Goal: Task Accomplishment & Management: Manage account settings

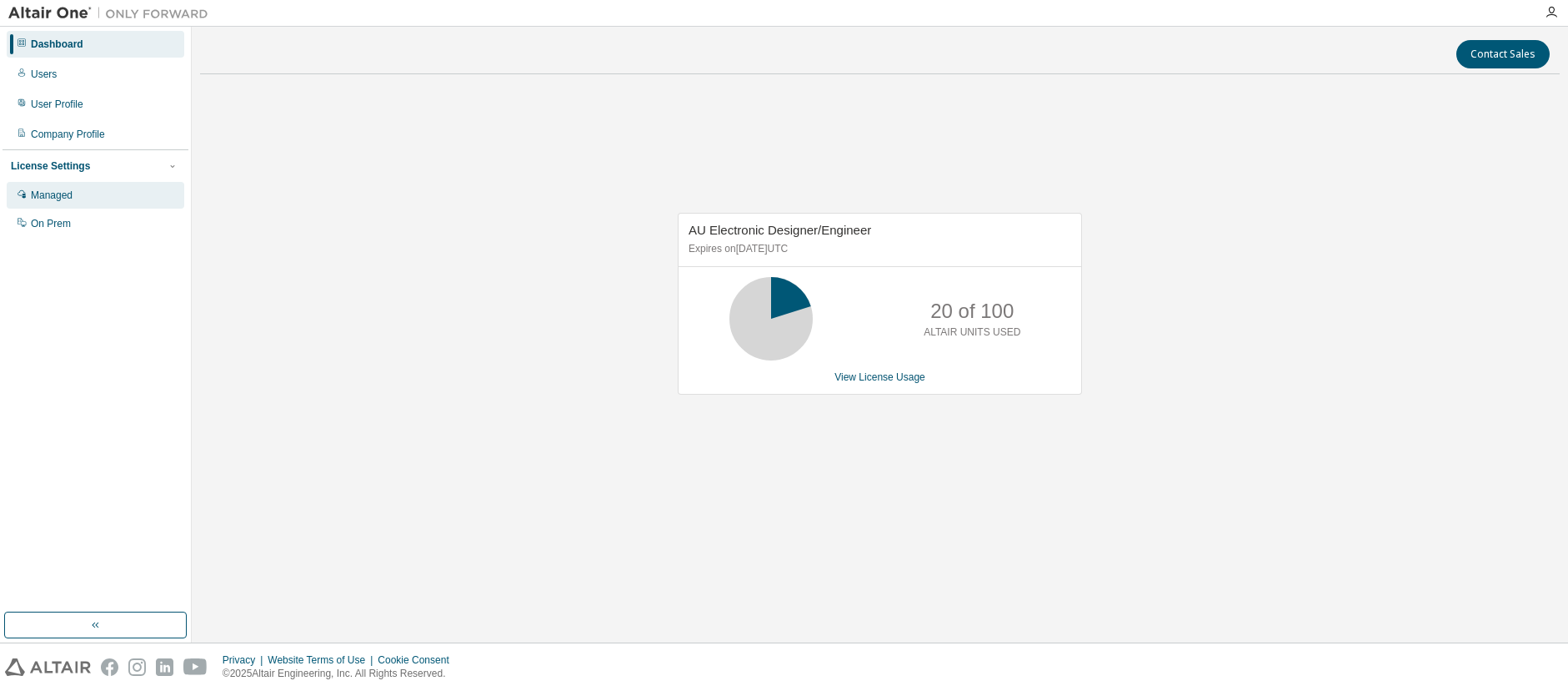
click at [49, 202] on div "Managed" at bounding box center [52, 196] width 42 height 13
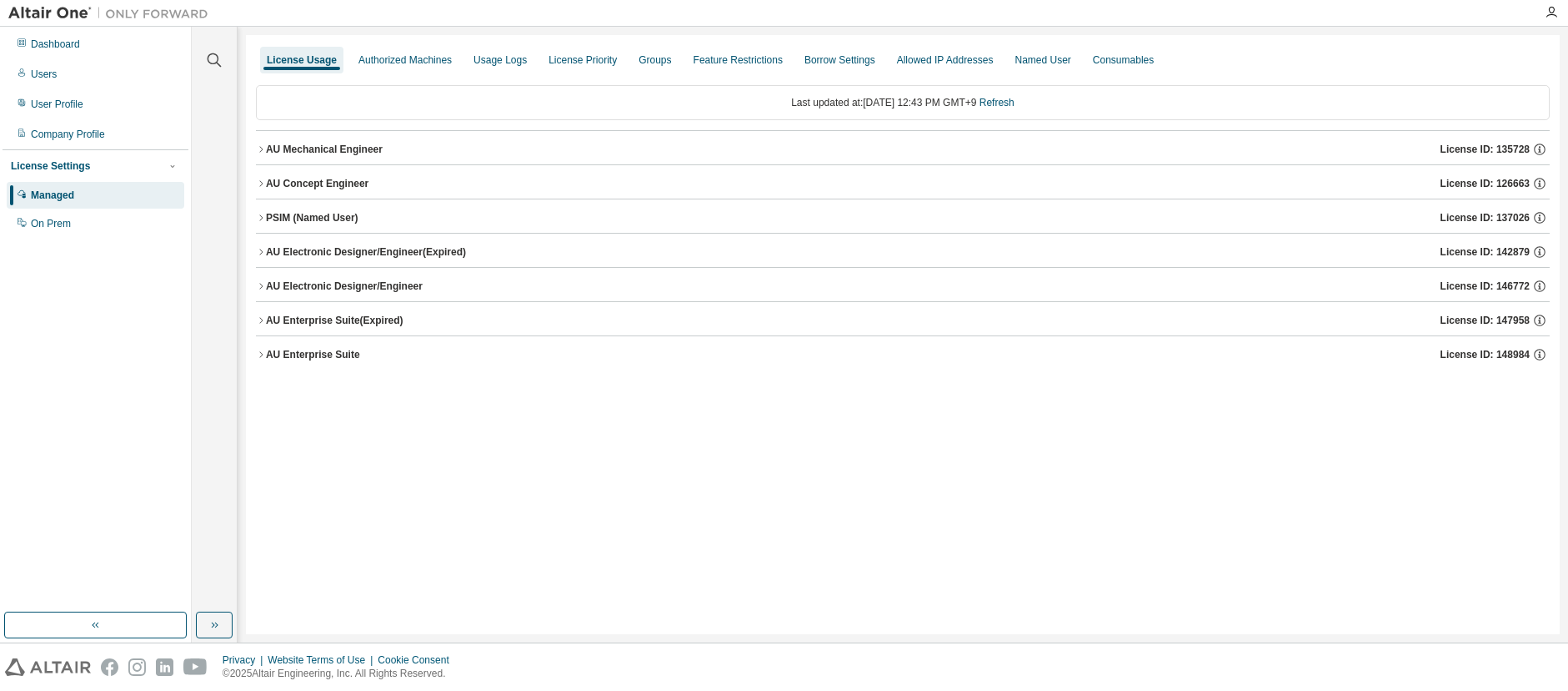
click at [257, 358] on icon "button" at bounding box center [261, 354] width 10 height 10
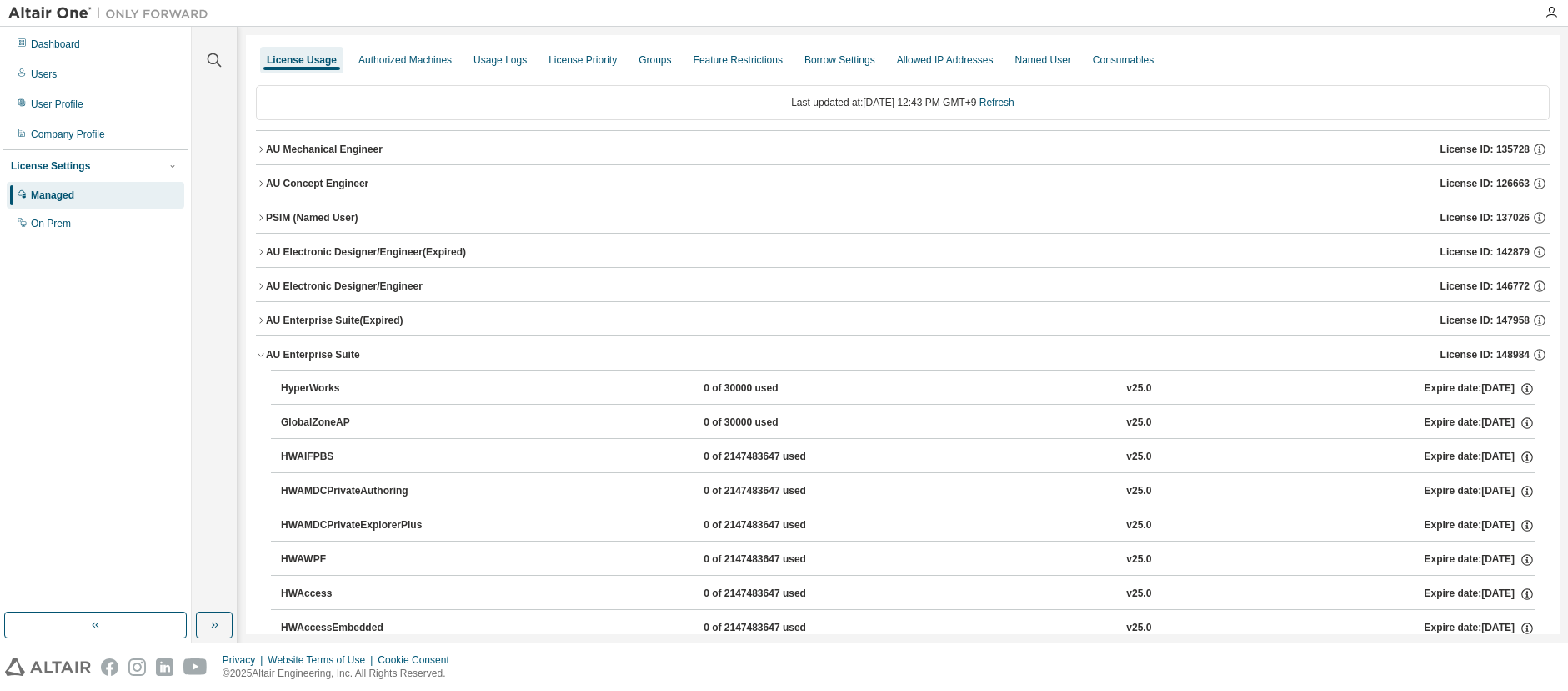
click at [259, 319] on icon "button" at bounding box center [261, 320] width 10 height 10
click at [259, 318] on icon "button" at bounding box center [261, 320] width 10 height 10
click at [638, 59] on div "Groups" at bounding box center [655, 60] width 32 height 13
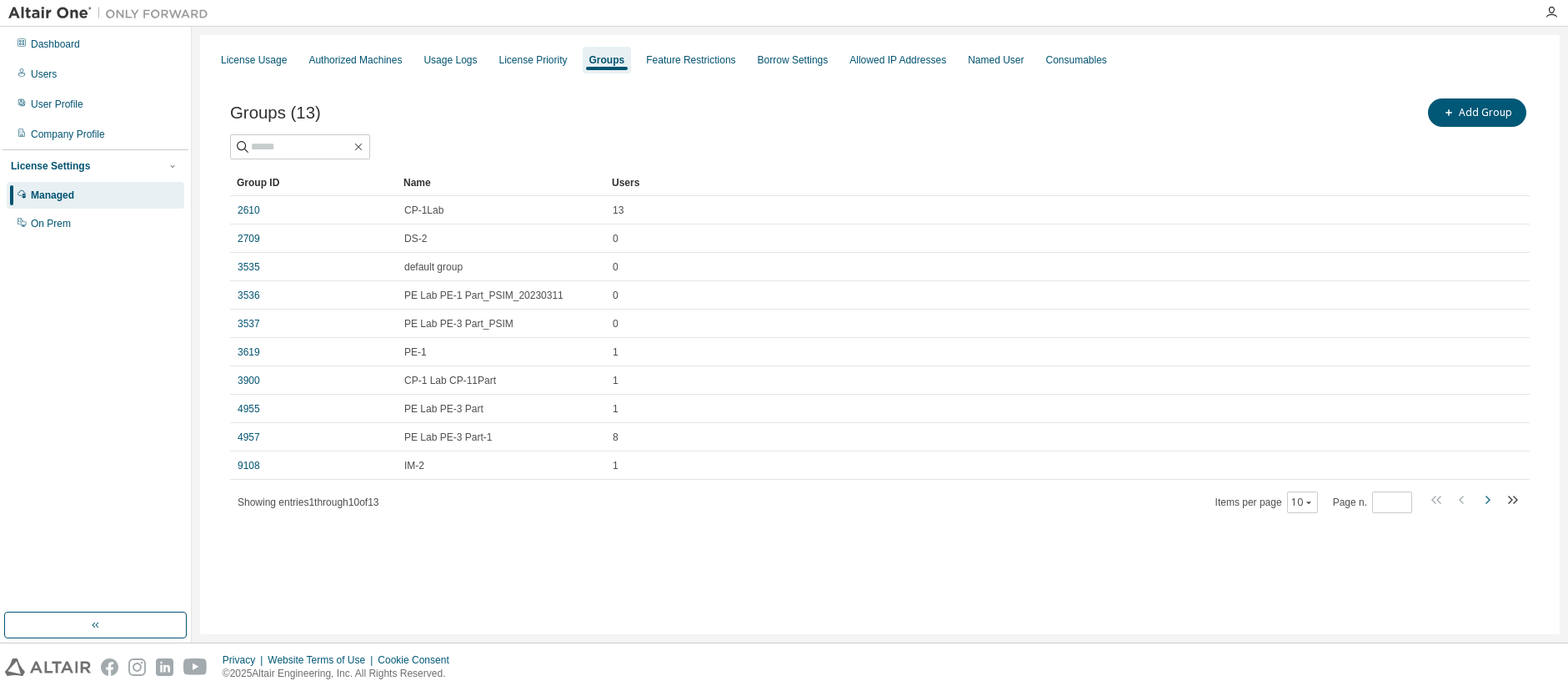
click at [1482, 499] on icon "button" at bounding box center [1486, 499] width 20 height 20
type input "*"
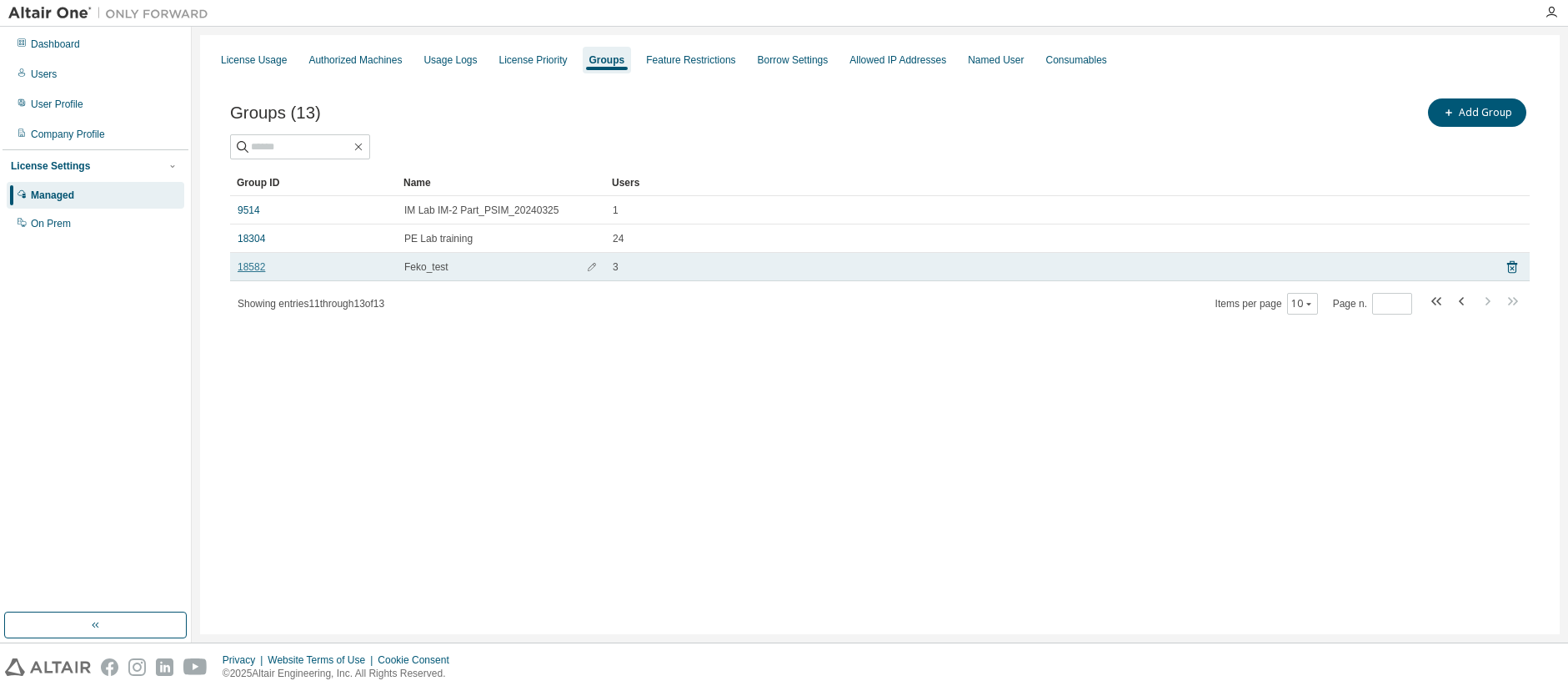
click at [256, 270] on link "18582" at bounding box center [250, 267] width 28 height 13
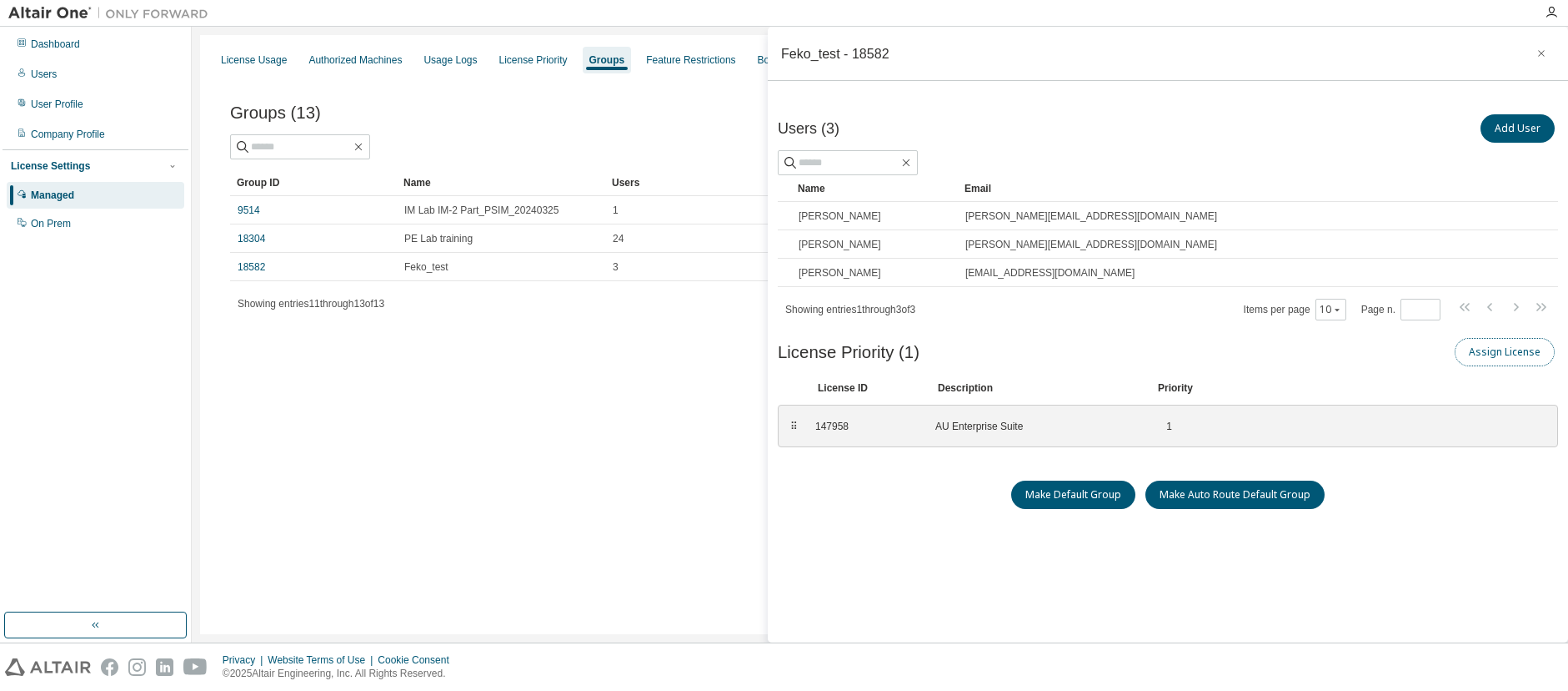
click at [1475, 352] on button "Assign License" at bounding box center [1504, 352] width 100 height 28
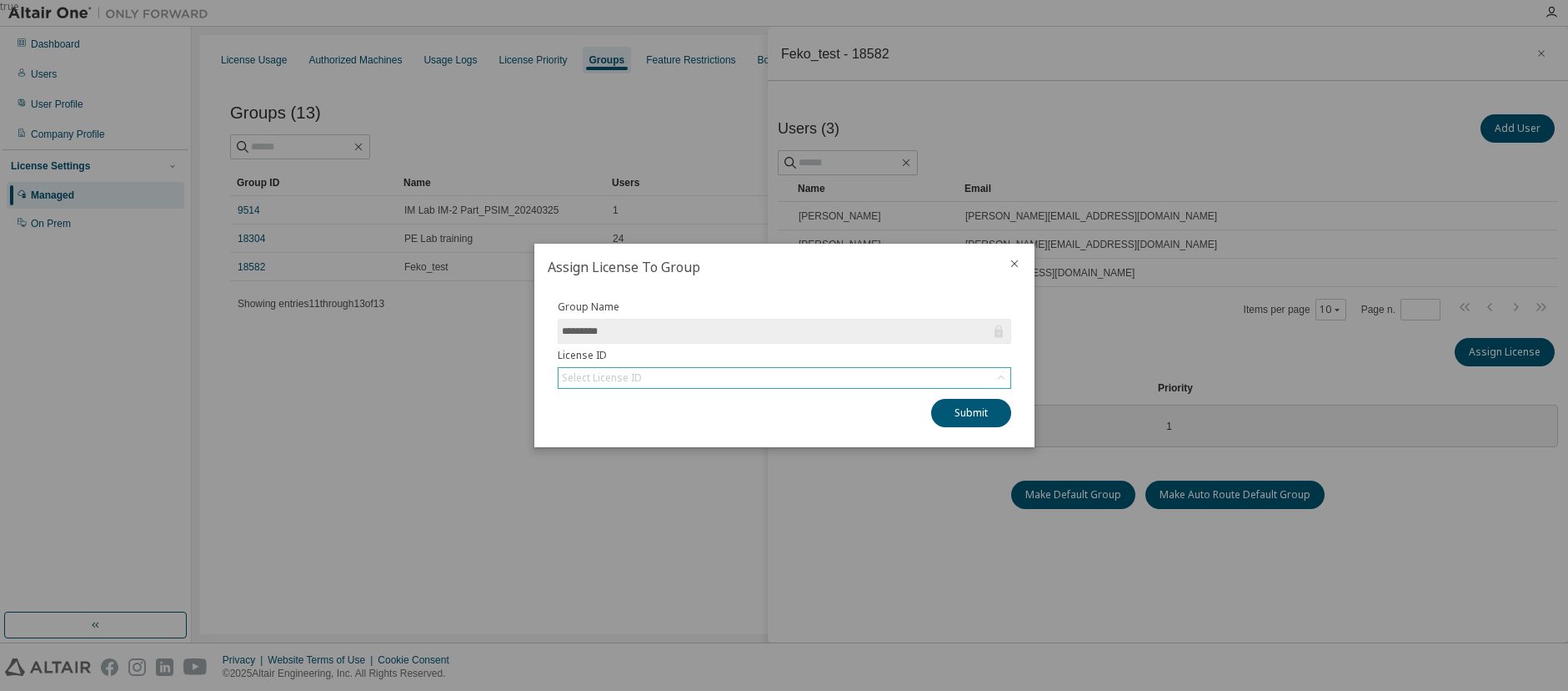
click at [998, 383] on icon at bounding box center [1002, 378] width 17 height 17
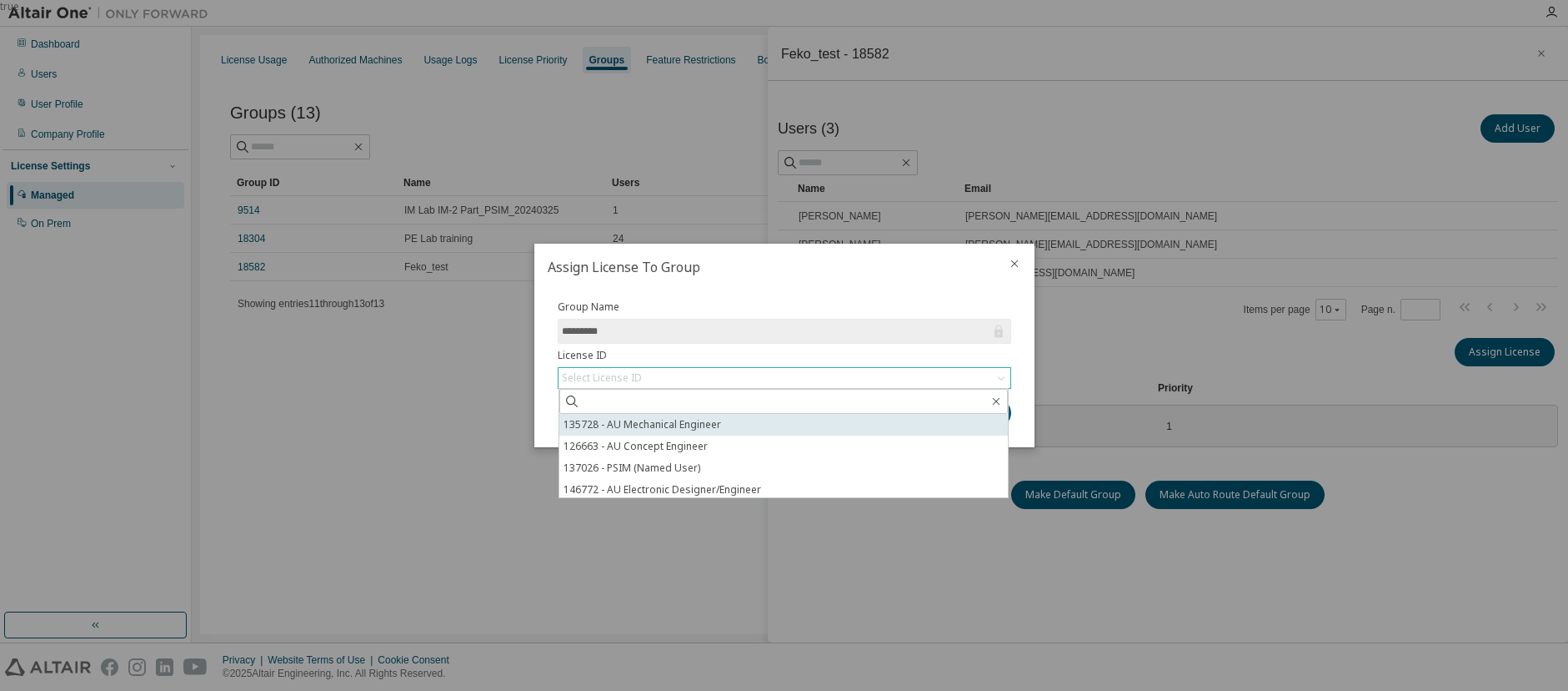
scroll to position [25, 0]
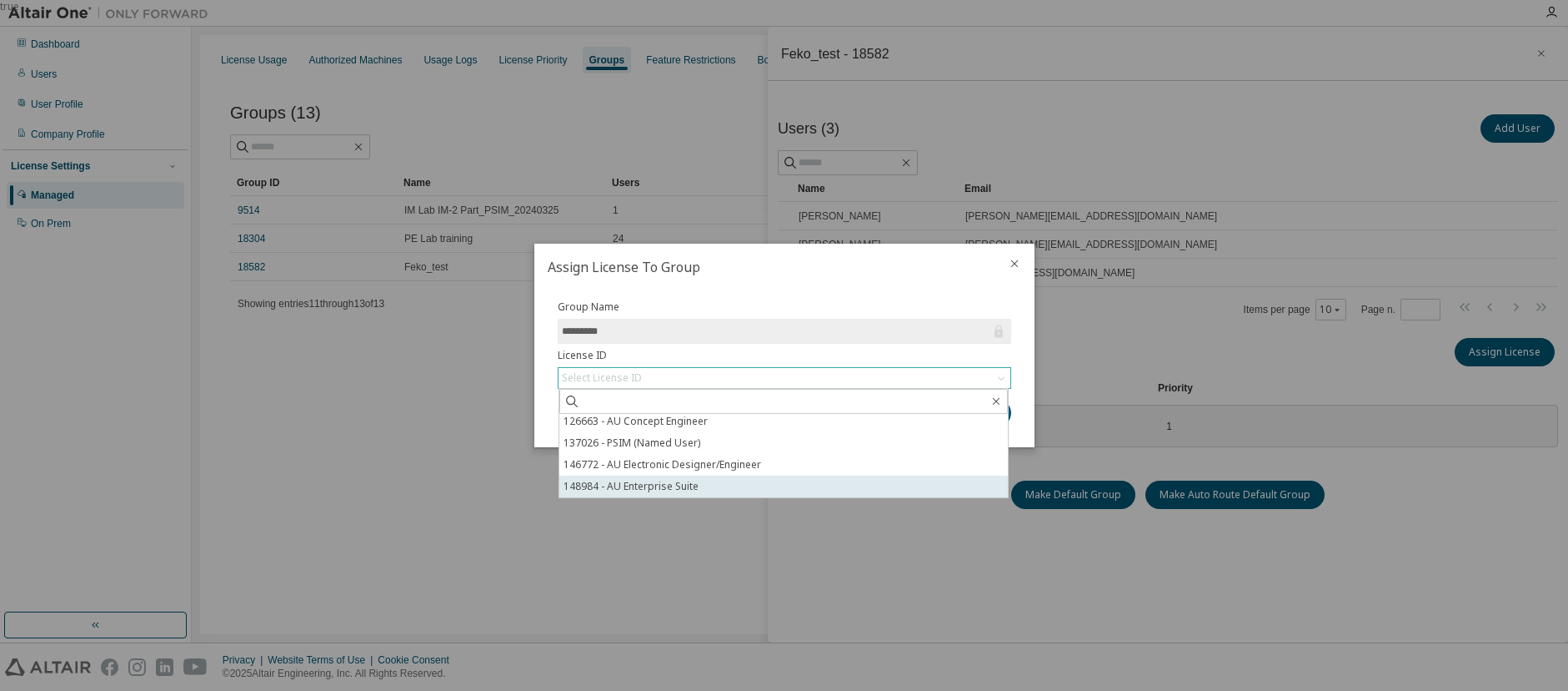
click at [687, 489] on li "148984 - AU Enterprise Suite" at bounding box center [784, 486] width 449 height 22
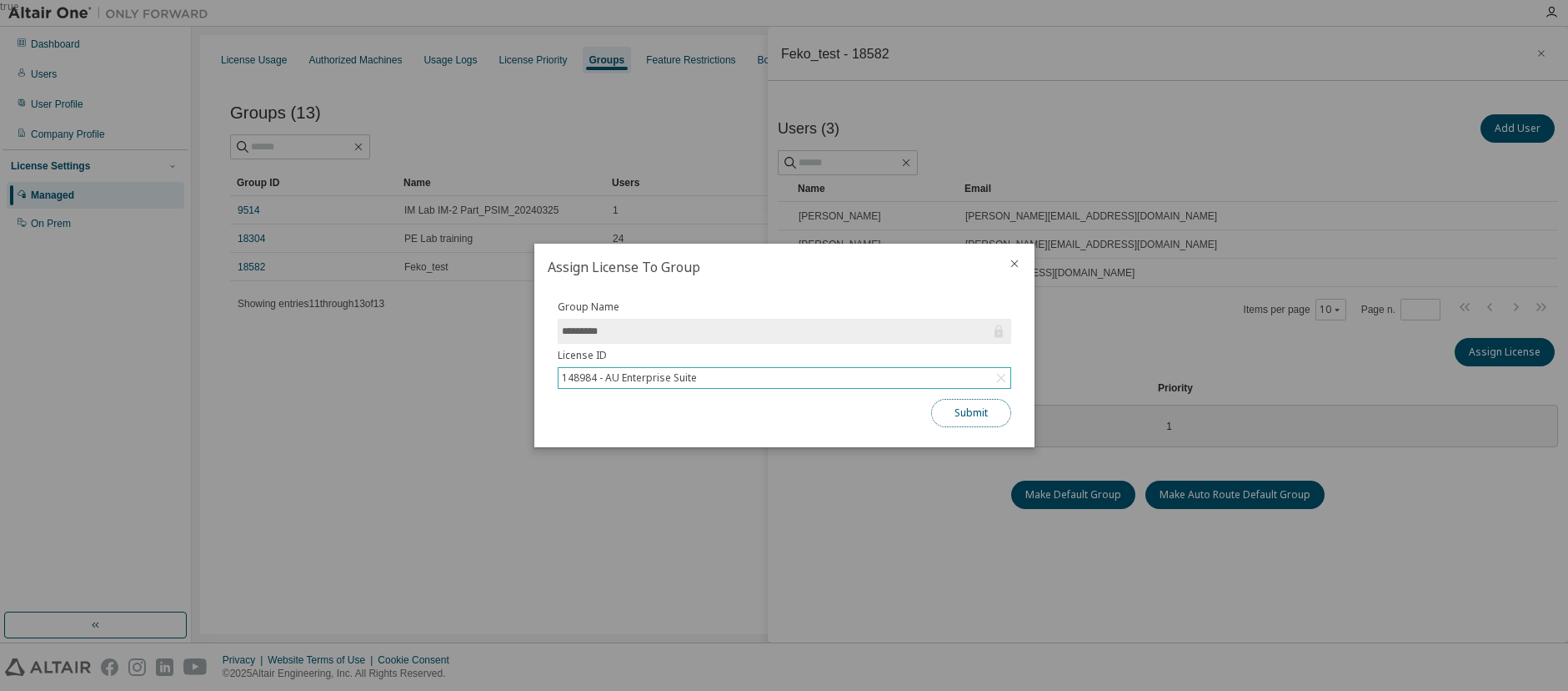
click at [972, 417] on button "Submit" at bounding box center [971, 413] width 80 height 28
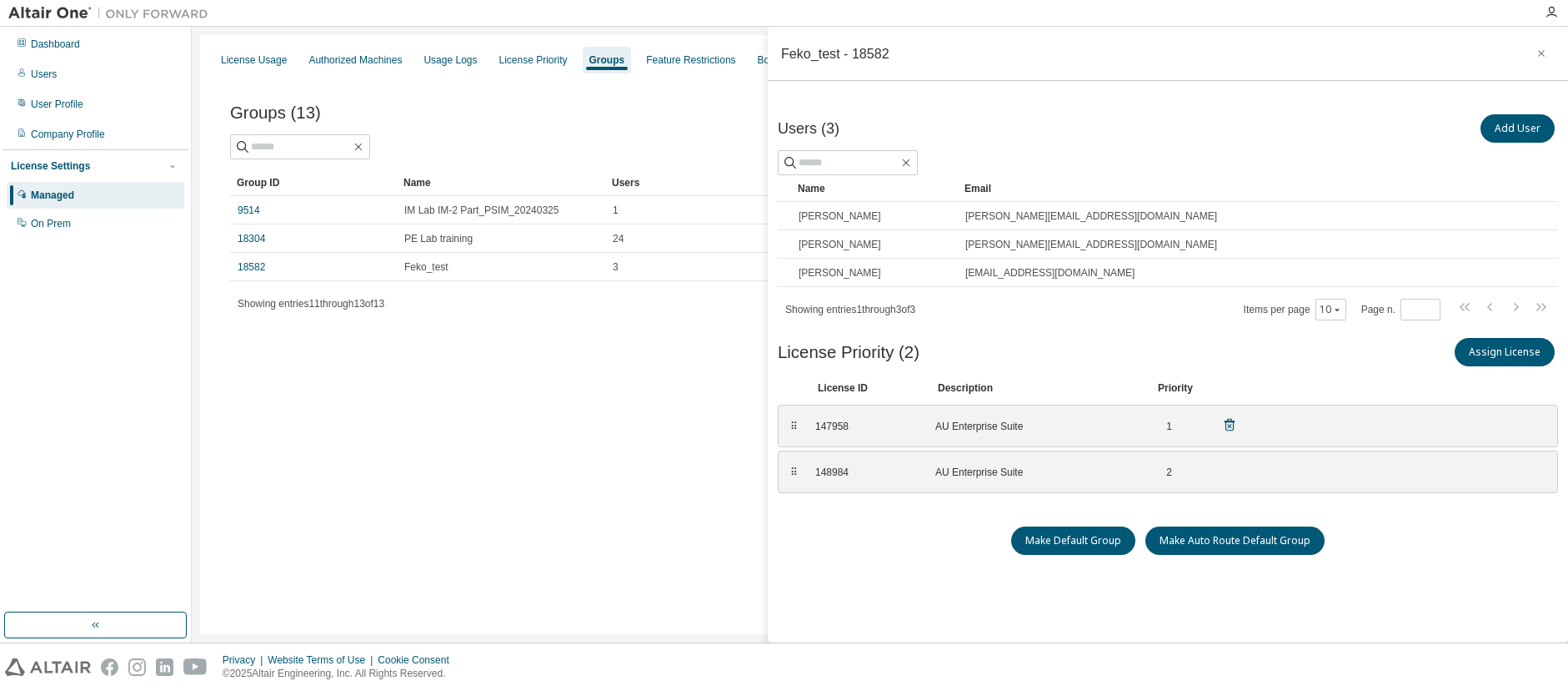
click at [1229, 425] on icon at bounding box center [1229, 426] width 4 height 4
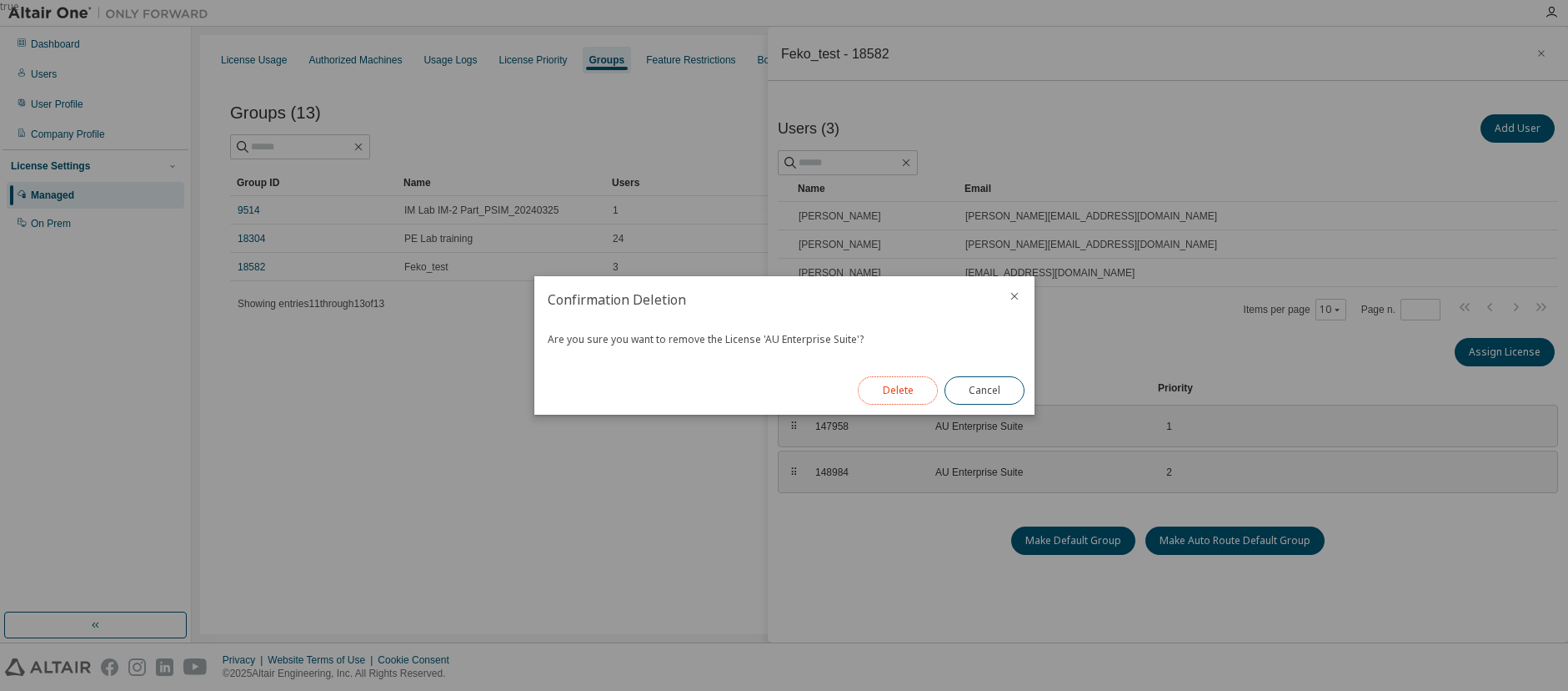
click at [905, 396] on button "Delete" at bounding box center [897, 390] width 80 height 28
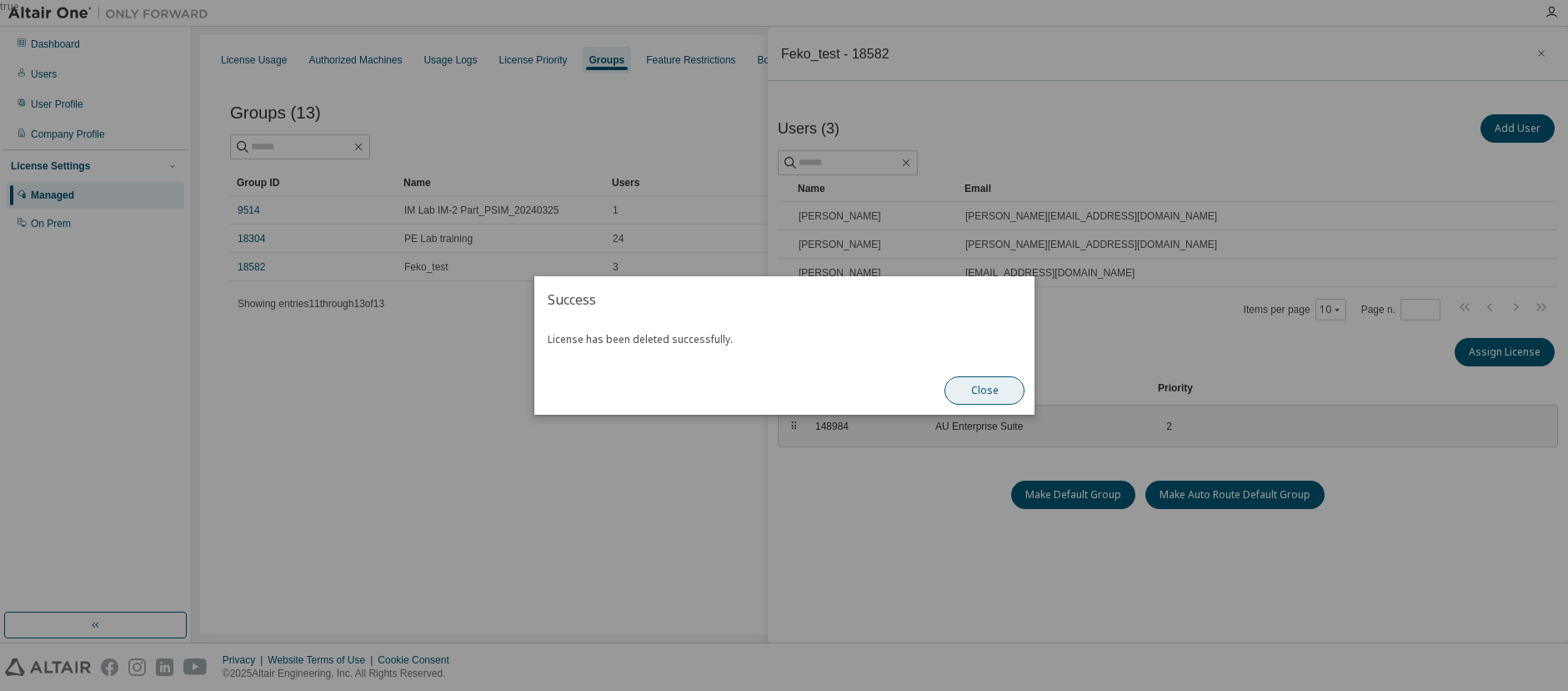
click at [994, 393] on button "Close" at bounding box center [985, 390] width 80 height 28
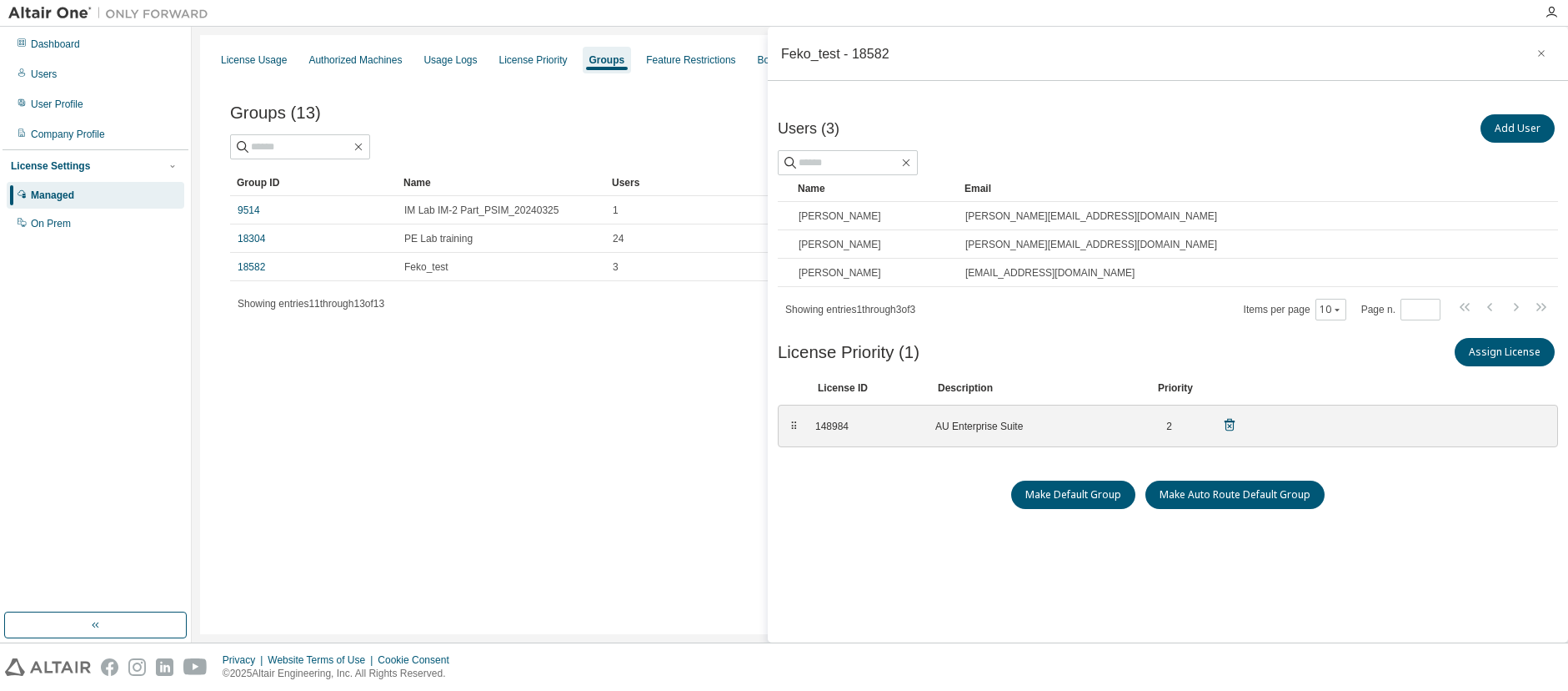
click at [1225, 422] on icon at bounding box center [1229, 423] width 10 height 12
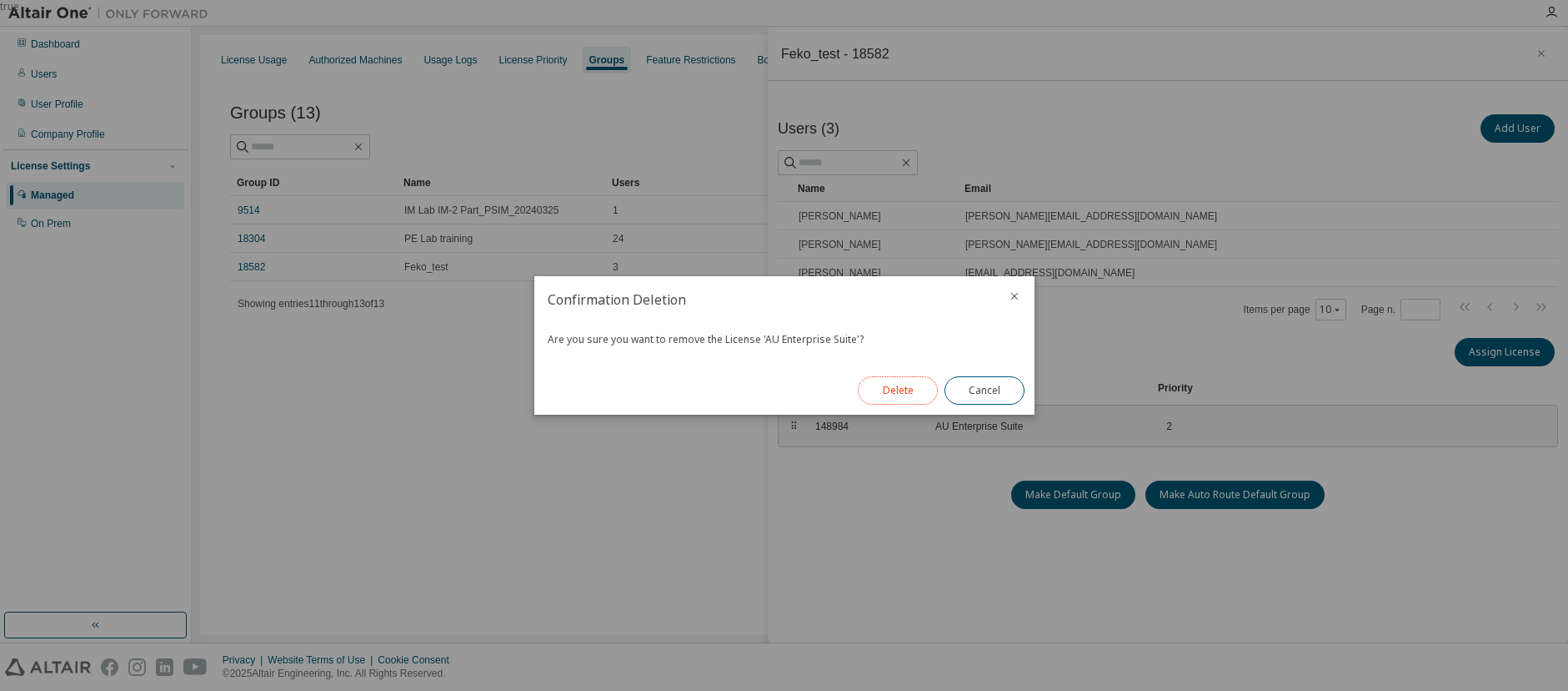
click at [904, 395] on button "Delete" at bounding box center [897, 390] width 80 height 28
click at [1010, 396] on button "Close" at bounding box center [985, 390] width 80 height 28
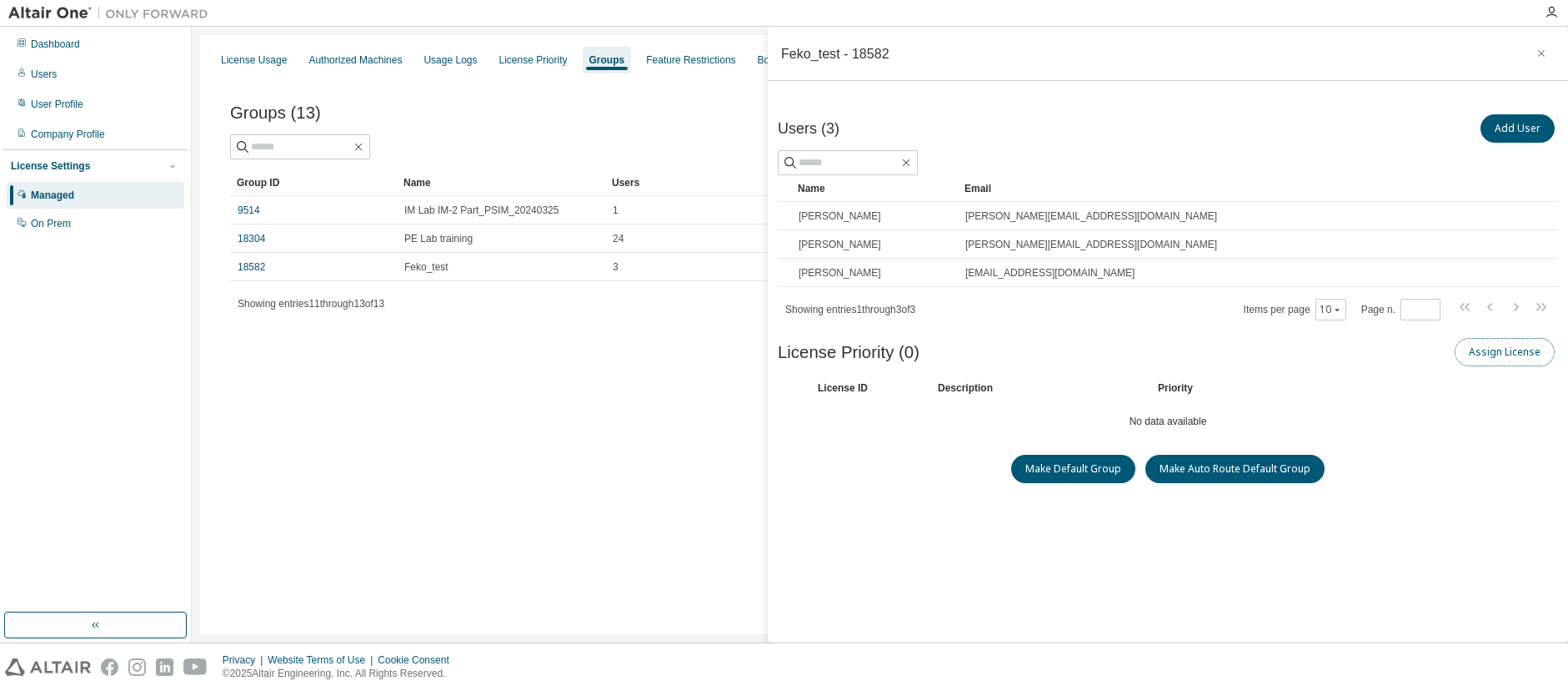
click at [1501, 358] on button "Assign License" at bounding box center [1504, 352] width 100 height 28
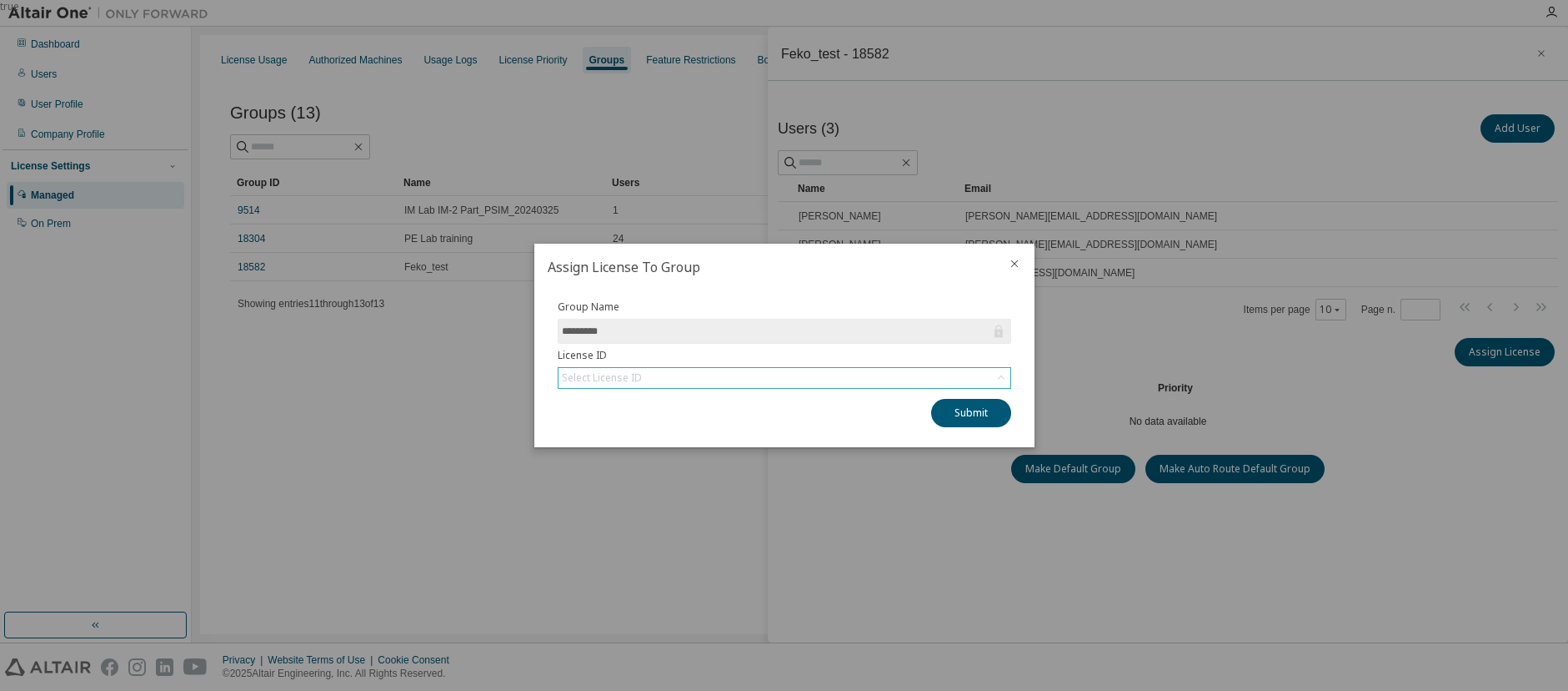
click at [1001, 376] on icon at bounding box center [1000, 378] width 7 height 4
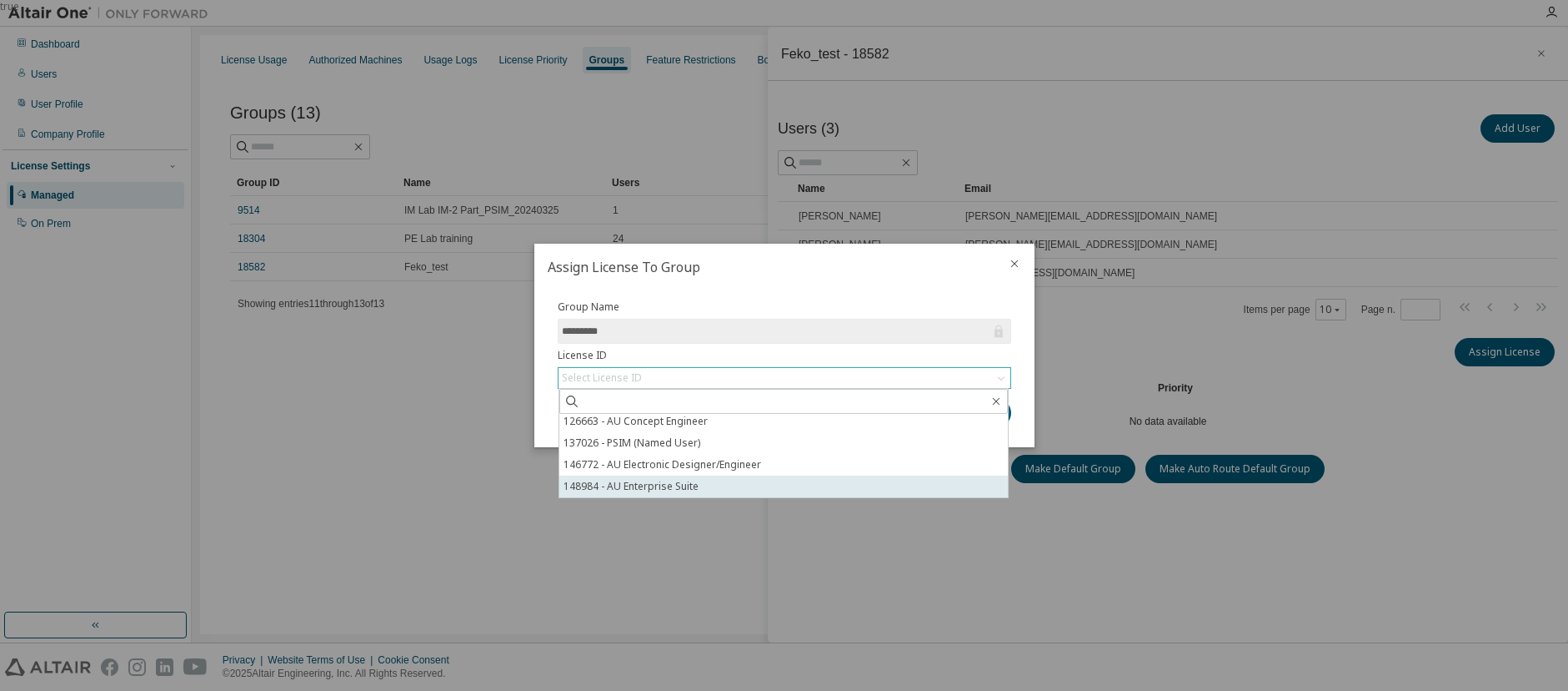
click at [672, 485] on li "148984 - AU Enterprise Suite" at bounding box center [784, 486] width 449 height 22
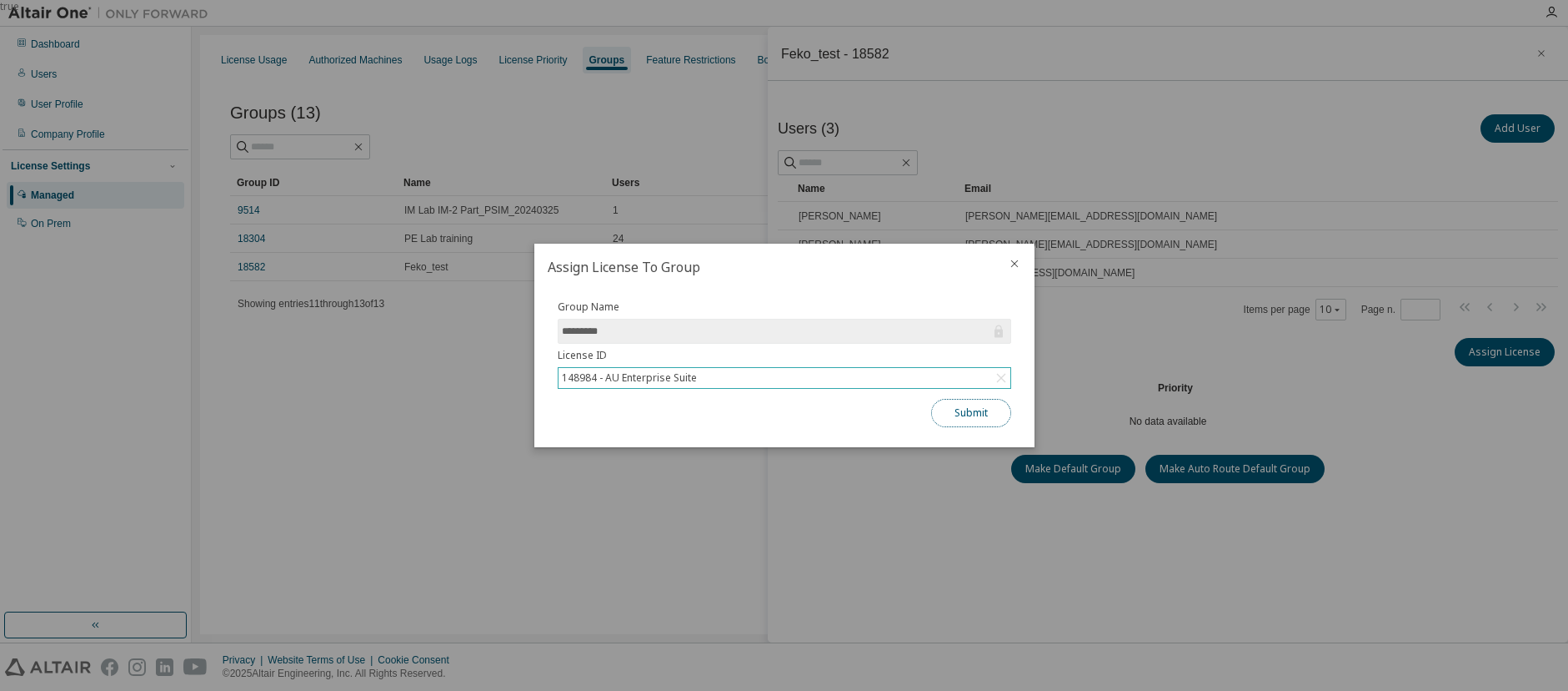
click at [967, 408] on button "Submit" at bounding box center [971, 413] width 80 height 28
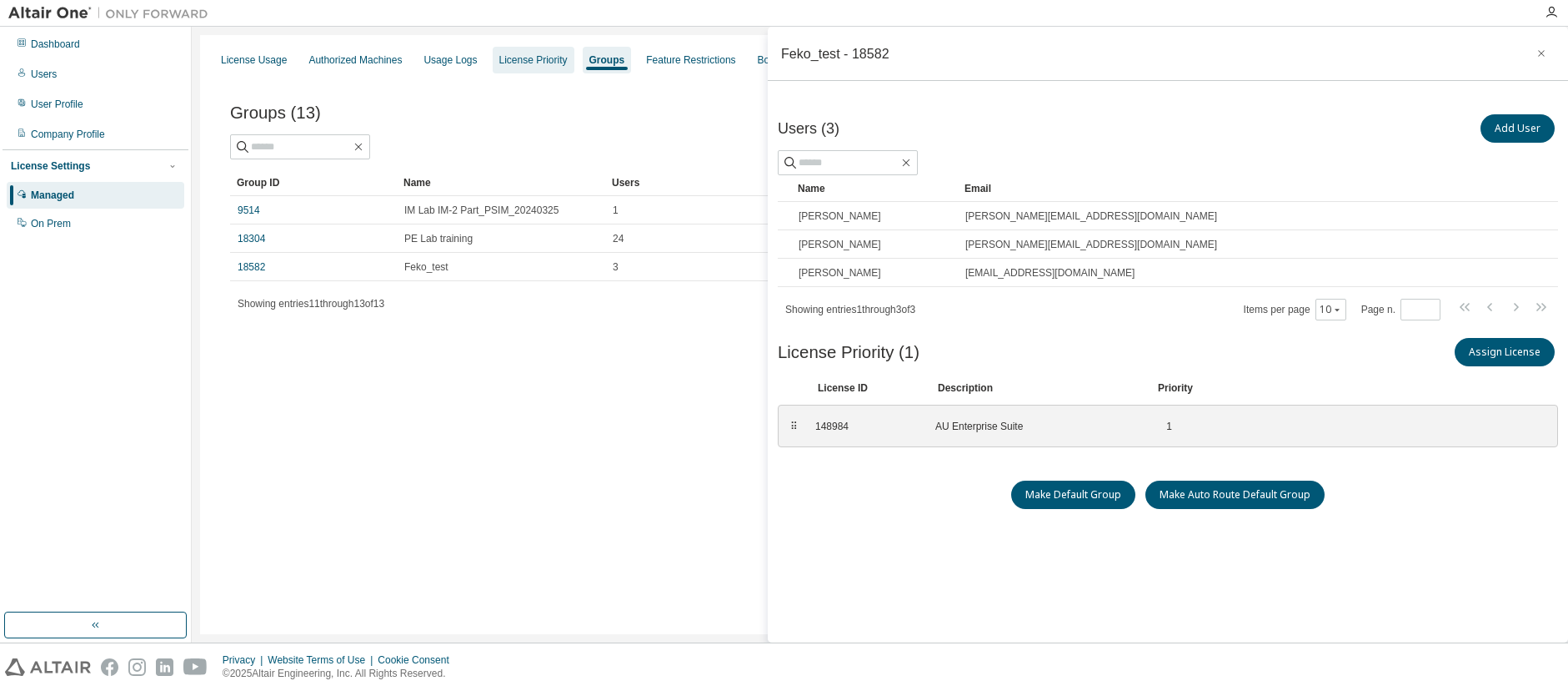
click at [523, 65] on div "License Priority" at bounding box center [533, 60] width 68 height 13
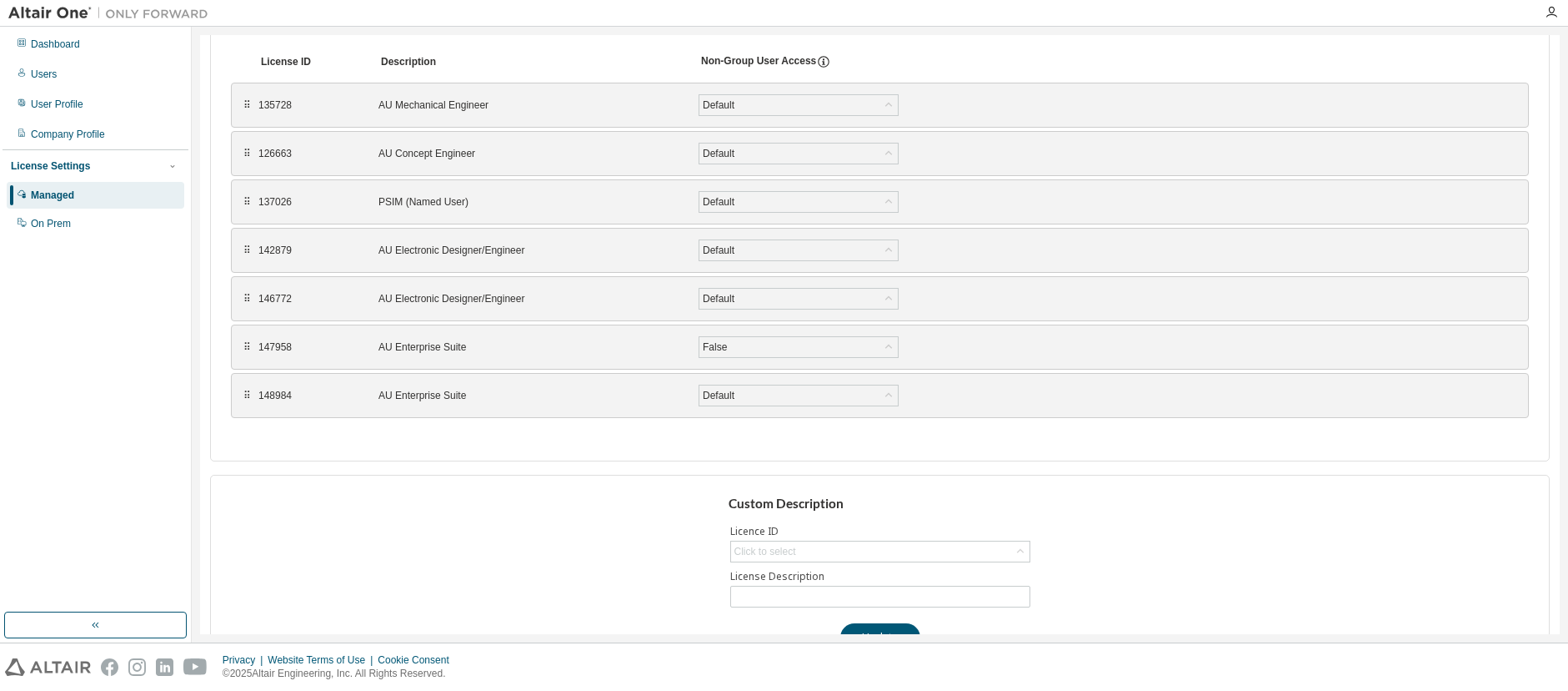
scroll to position [84, 0]
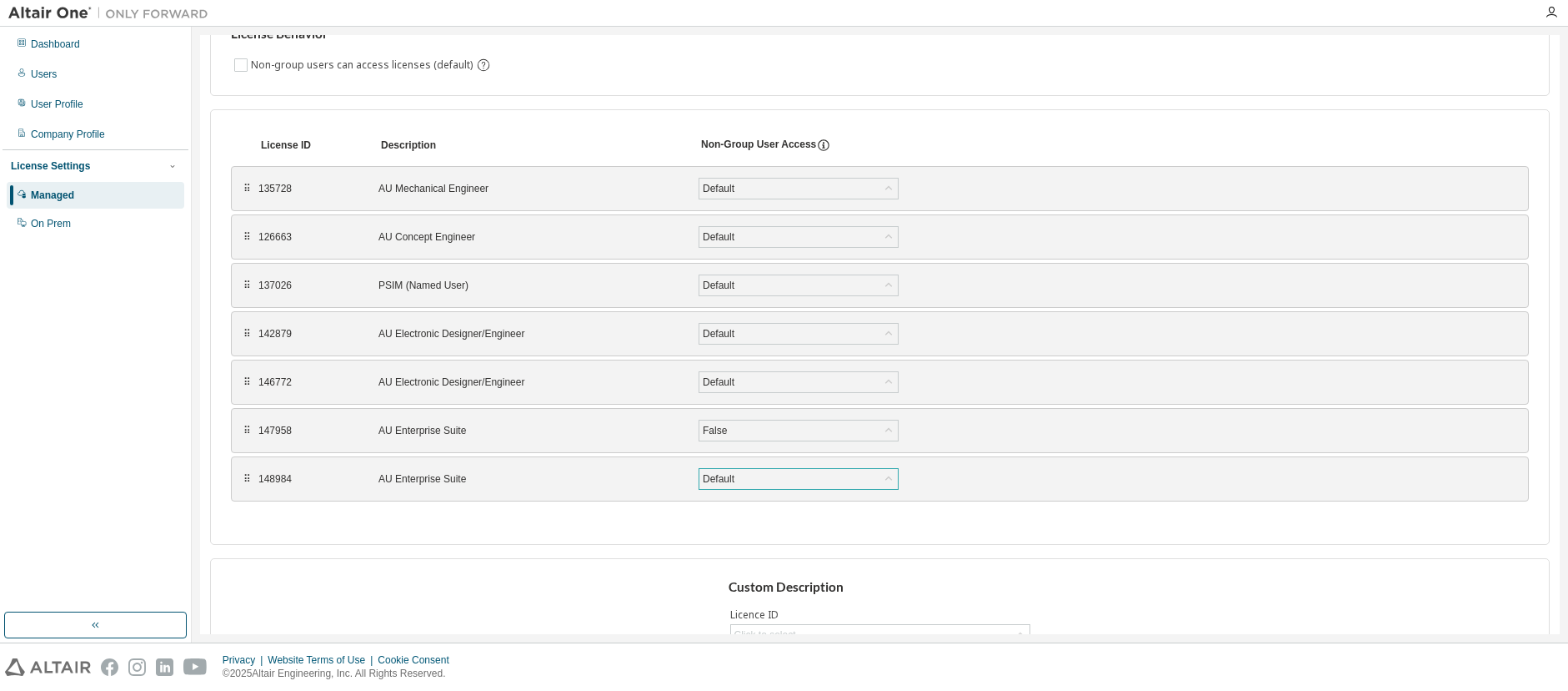
click at [887, 479] on icon at bounding box center [888, 477] width 7 height 4
click at [751, 545] on li "False" at bounding box center [798, 544] width 195 height 22
click at [951, 477] on button "Save" at bounding box center [959, 479] width 80 height 28
